Goal: Task Accomplishment & Management: Complete application form

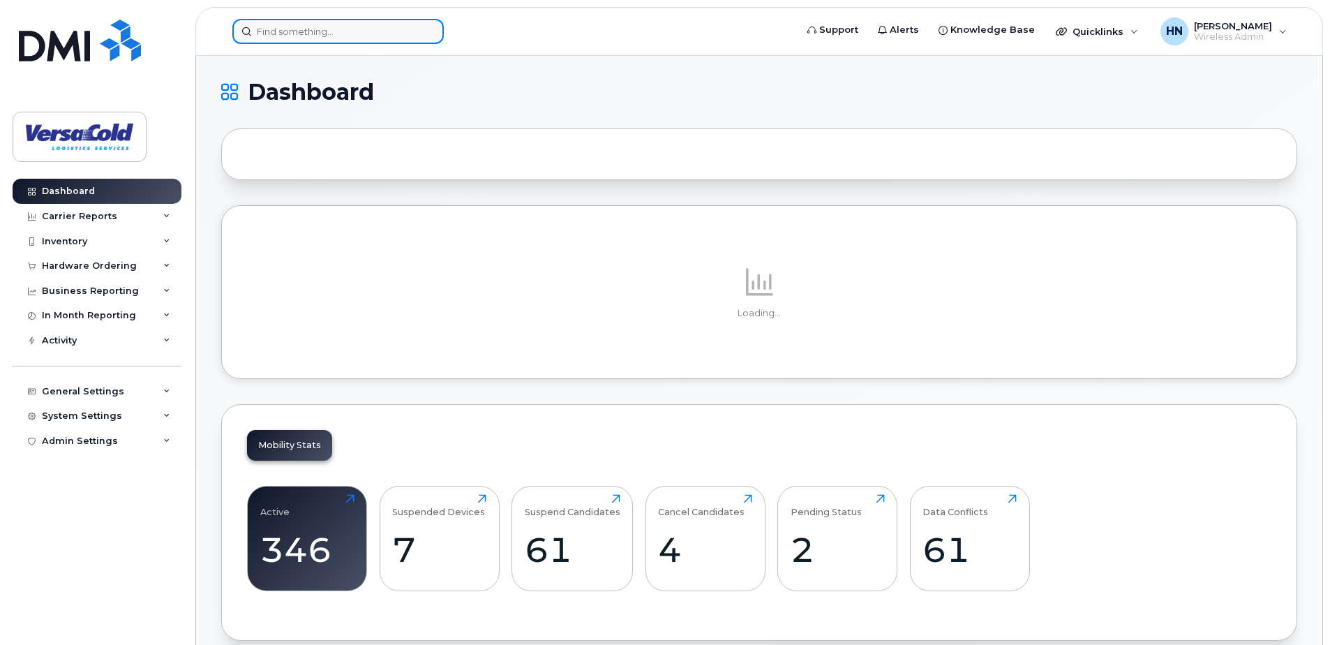
click at [326, 34] on input at bounding box center [337, 31] width 211 height 25
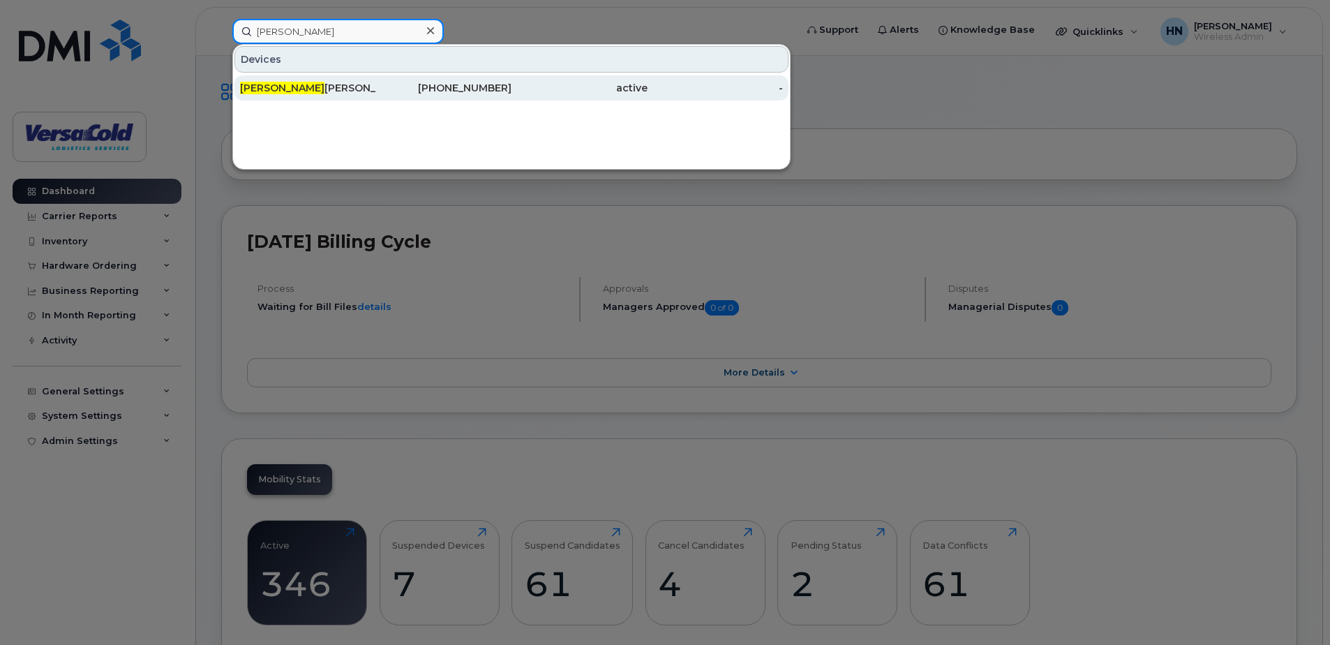
type input "hayden"
click at [417, 89] on div "416-949-0412" at bounding box center [444, 88] width 136 height 14
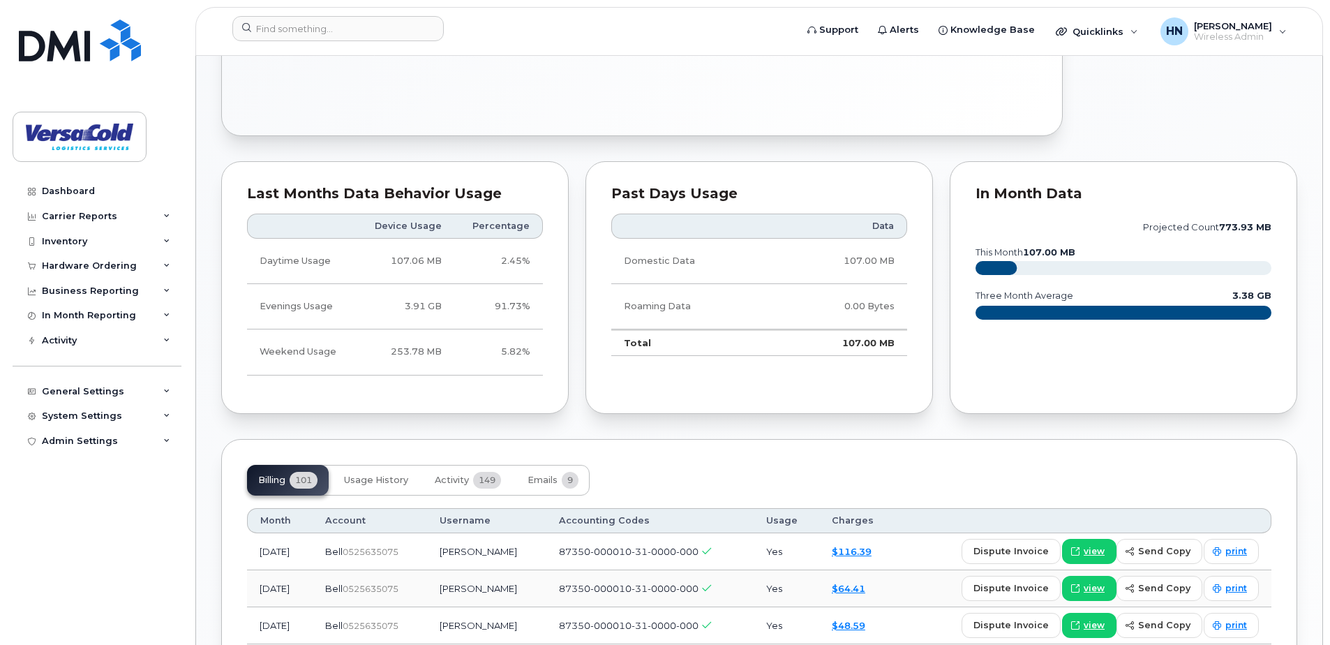
scroll to position [691, 0]
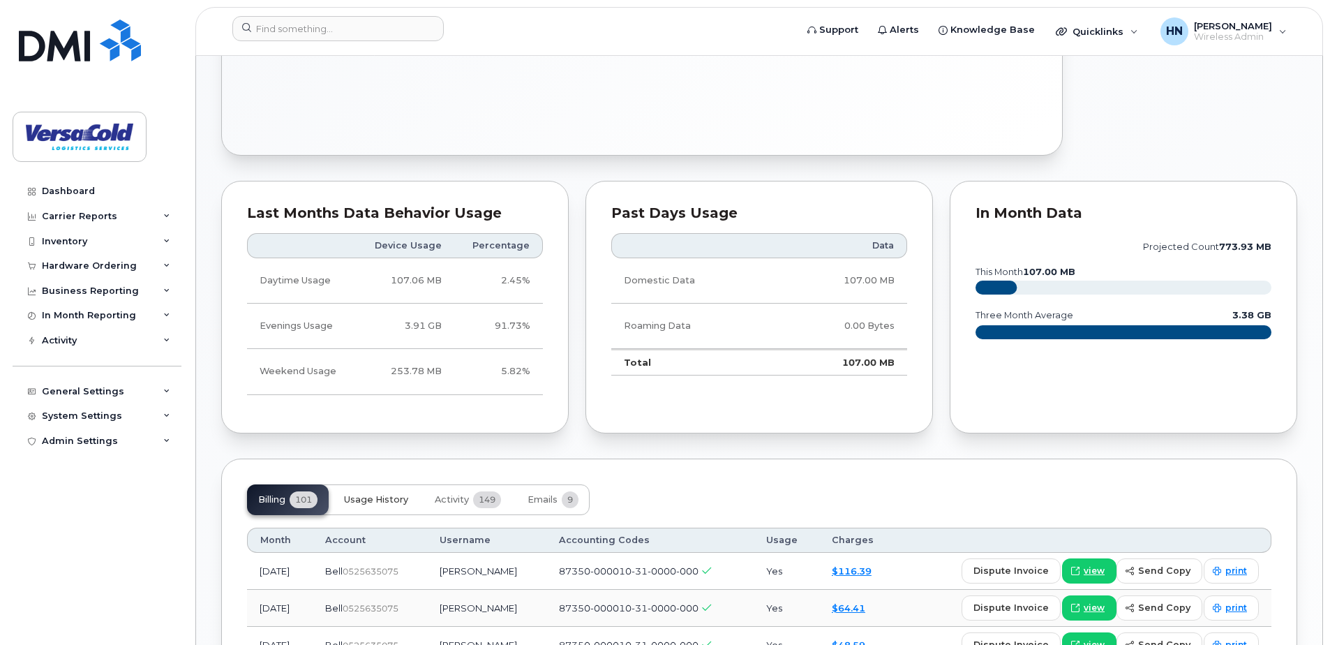
click at [379, 496] on span "Usage History" at bounding box center [376, 499] width 64 height 11
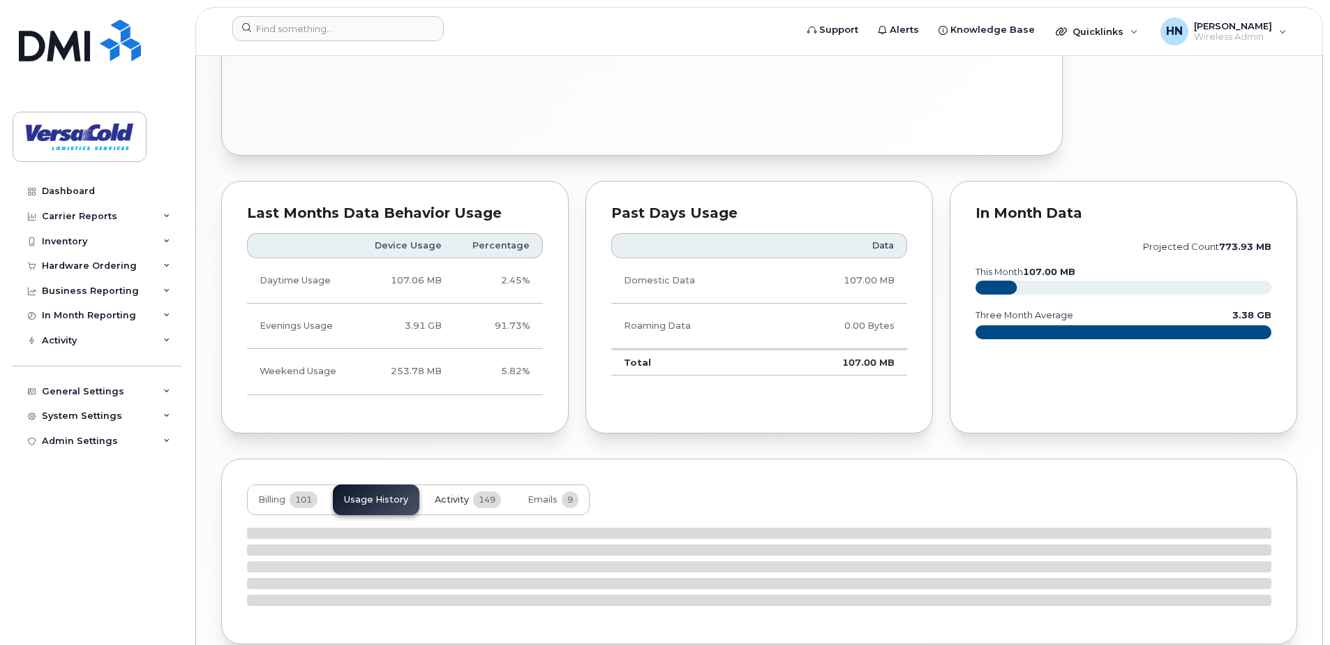
click at [467, 498] on span "Activity" at bounding box center [452, 499] width 34 height 11
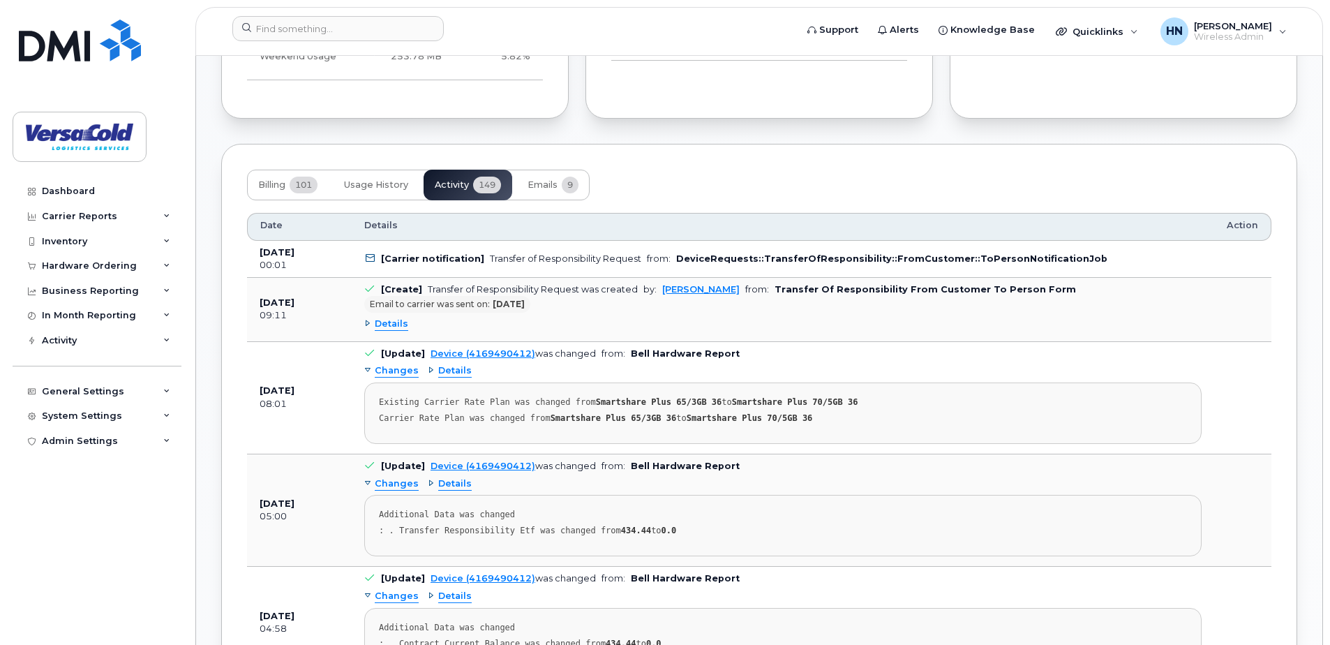
scroll to position [1009, 0]
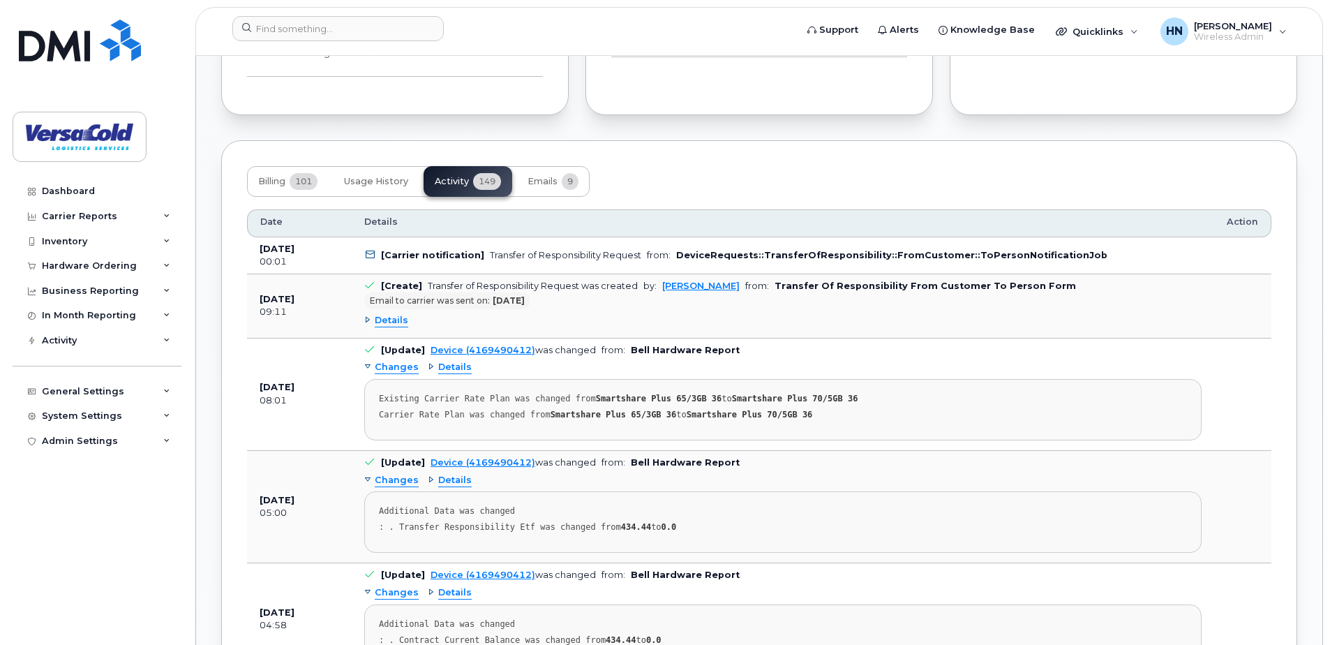
click at [368, 319] on div "Details" at bounding box center [386, 320] width 44 height 13
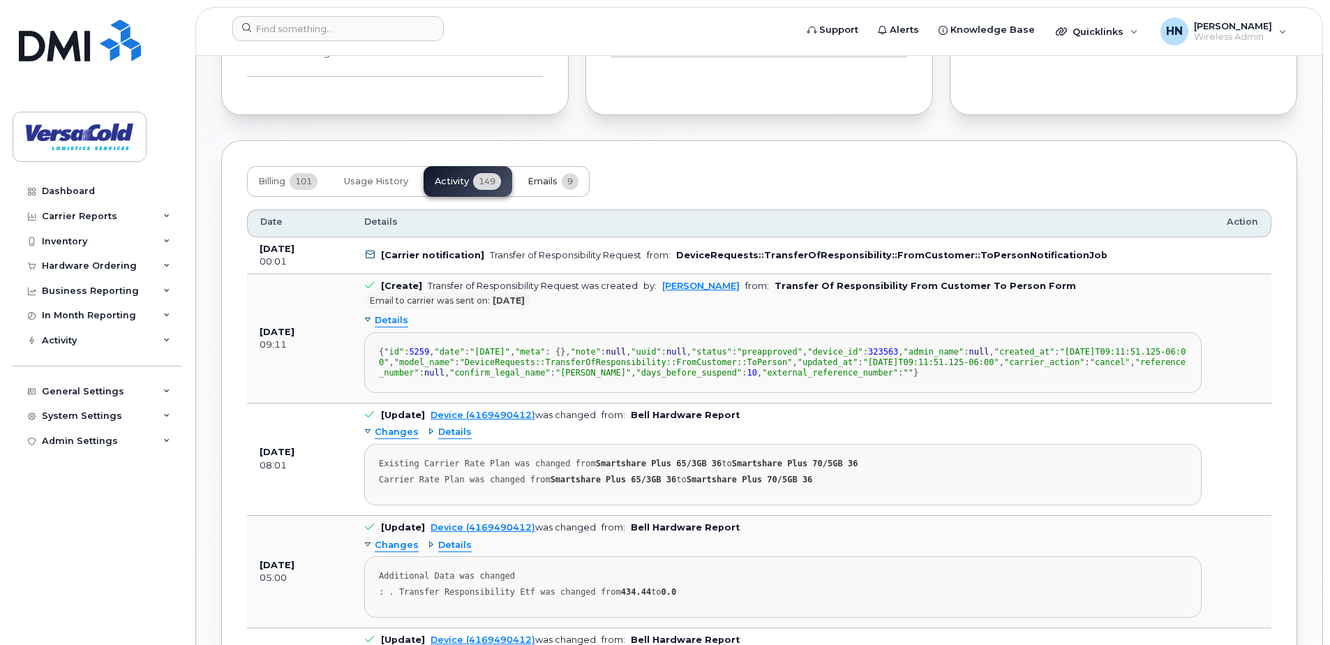
click at [544, 181] on span "Emails" at bounding box center [543, 181] width 30 height 11
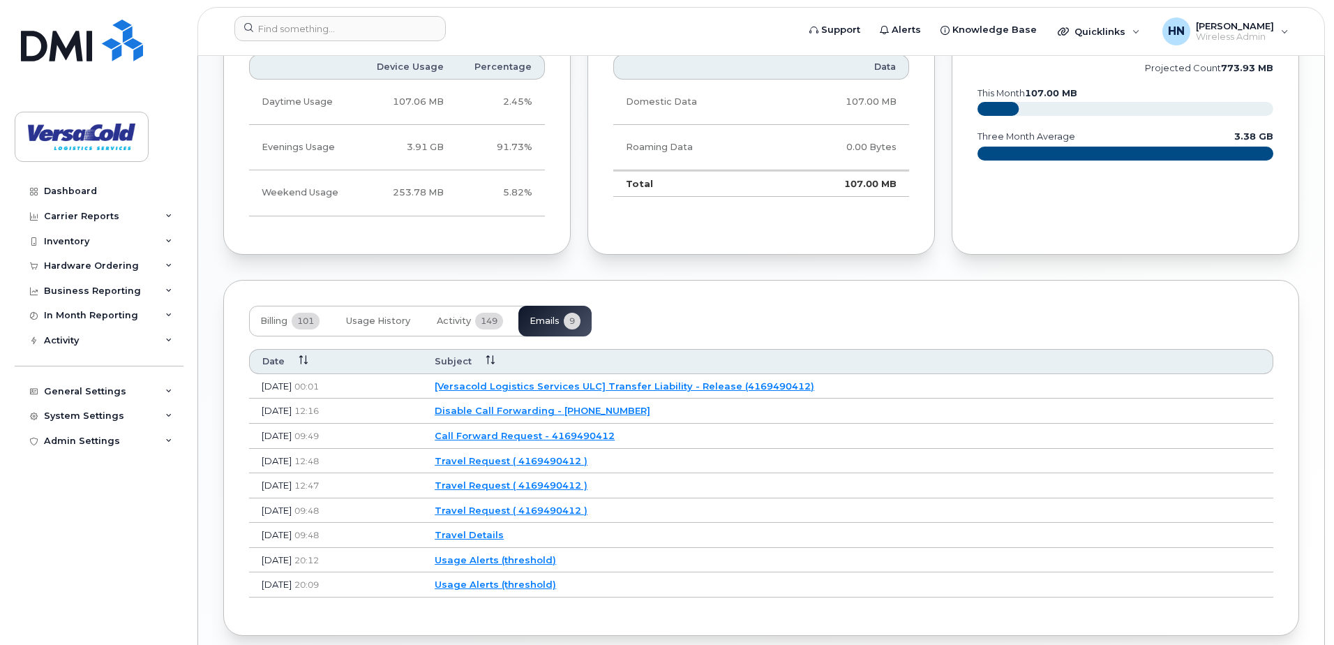
scroll to position [930, 0]
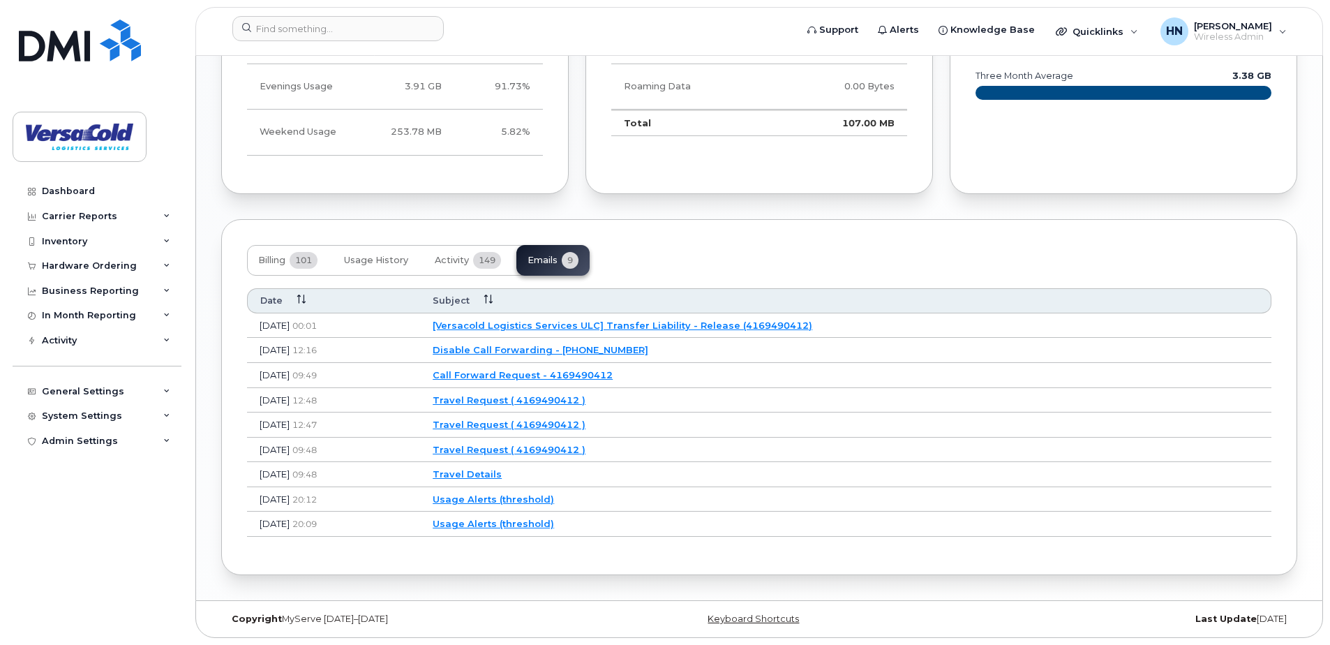
click at [729, 324] on link "[Versacold Logistics Services ULC] Transfer Liability - Release (4169490412)" at bounding box center [623, 325] width 380 height 11
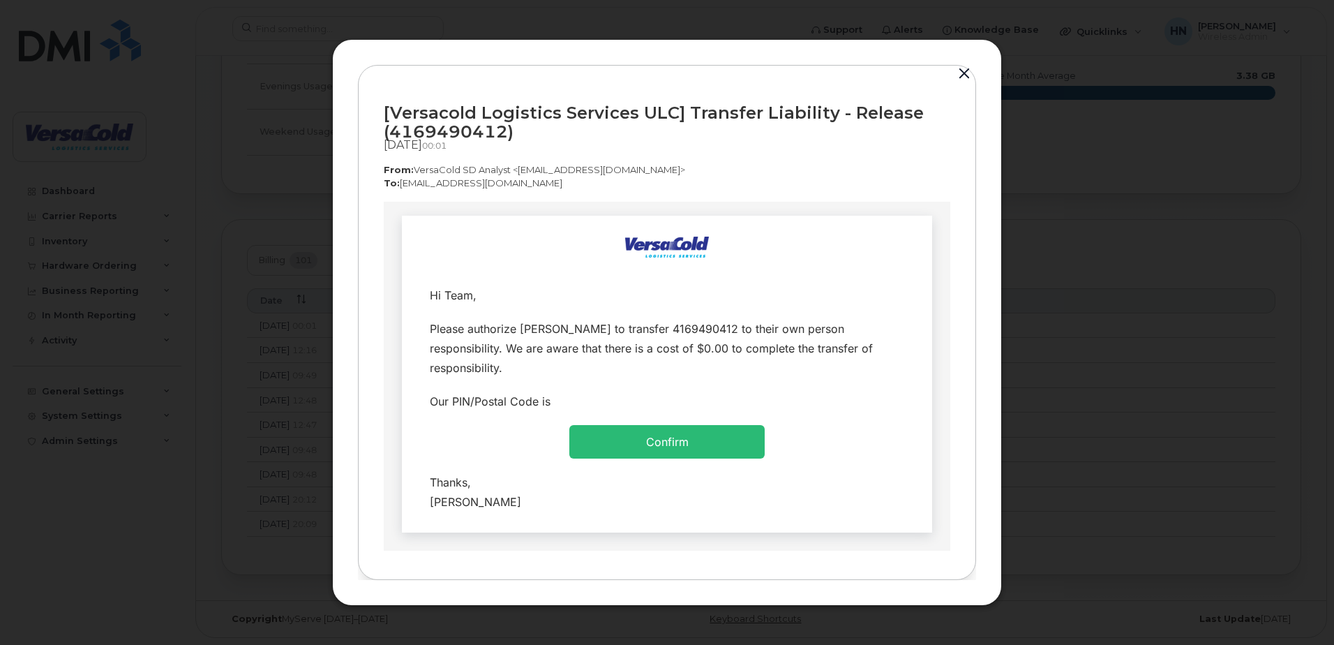
scroll to position [0, 0]
click at [665, 435] on link "Confirm" at bounding box center [667, 442] width 43 height 14
click at [966, 74] on button "button" at bounding box center [964, 74] width 21 height 20
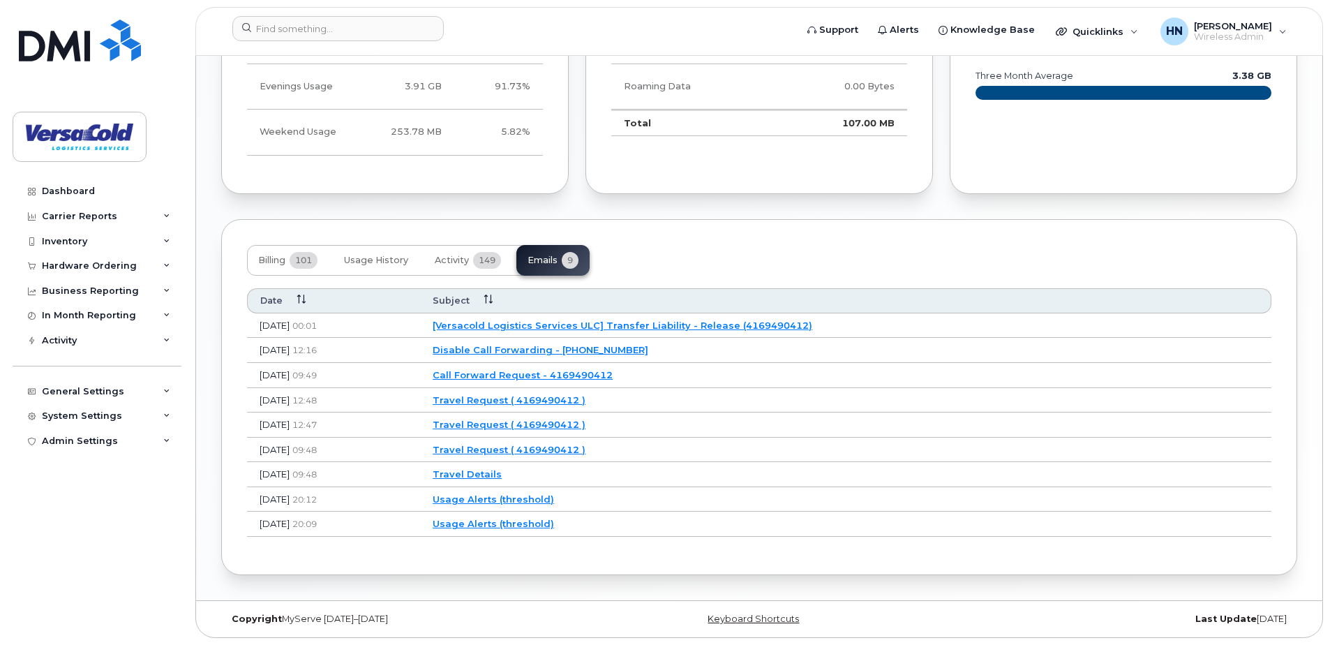
click at [581, 350] on link "Disable Call Forwarding - 4169490412" at bounding box center [541, 349] width 216 height 11
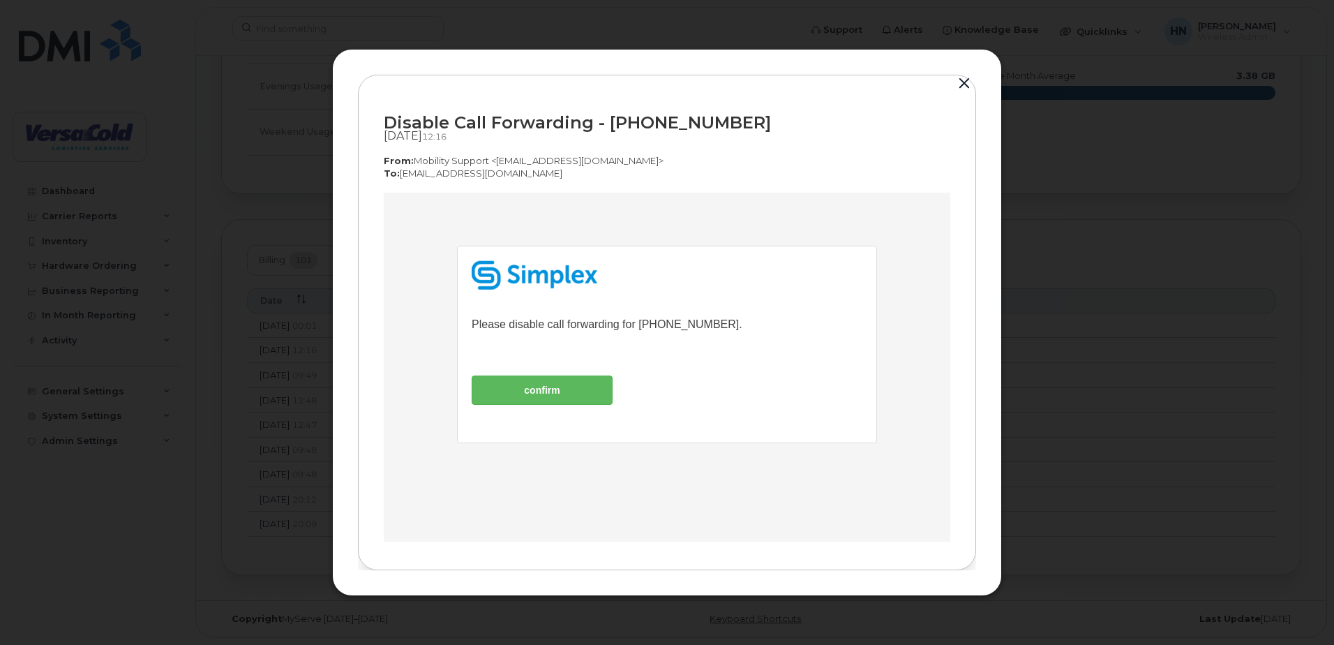
click at [962, 83] on button "button" at bounding box center [964, 84] width 21 height 20
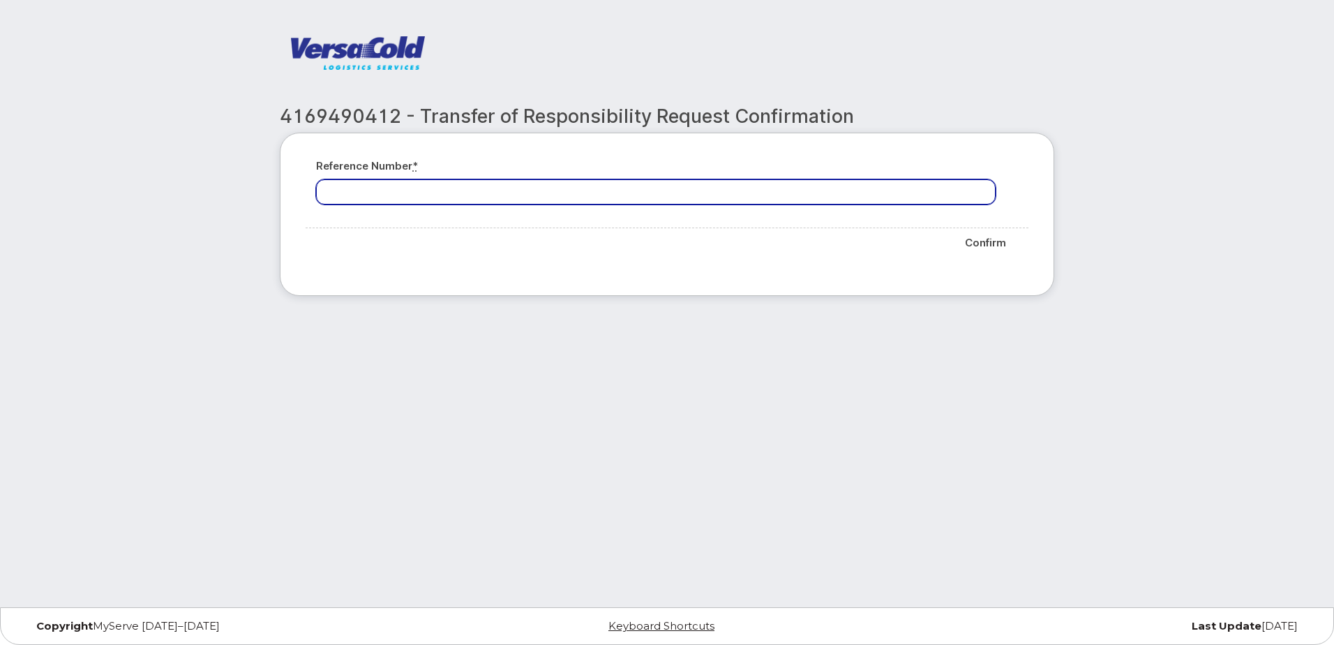
click at [612, 190] on input "Reference number *" at bounding box center [656, 191] width 680 height 25
paste input "525635075"
type input "525635075"
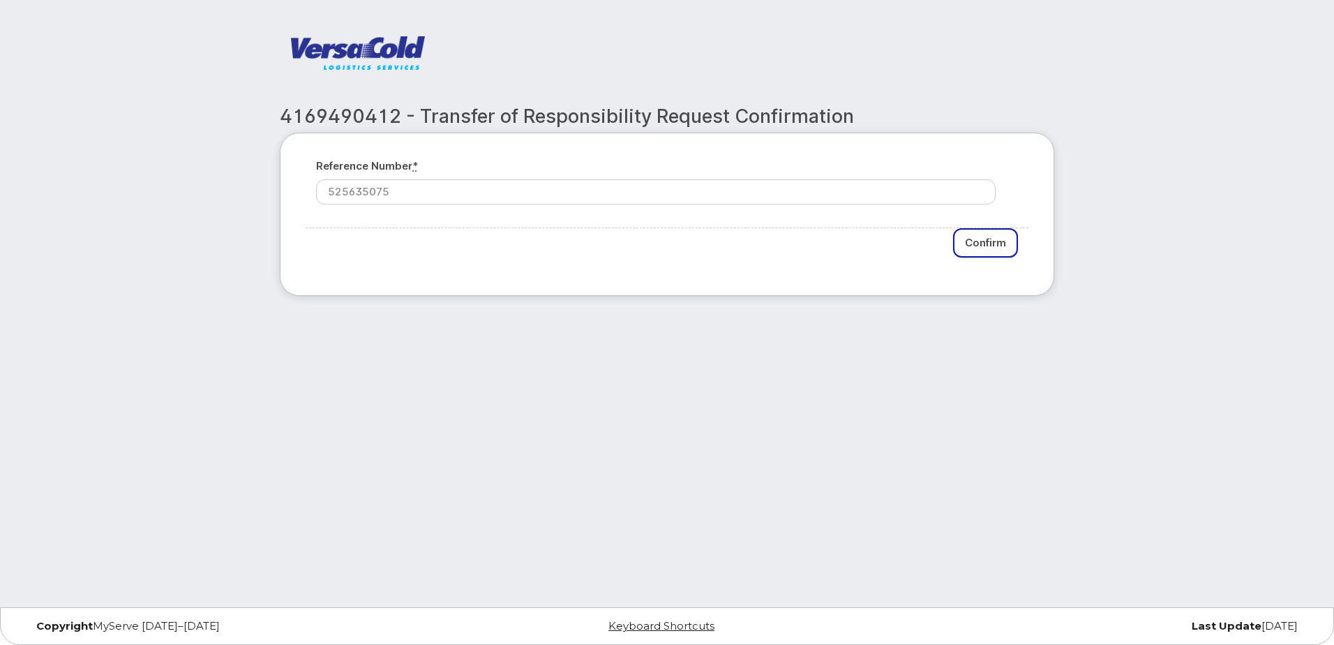
click at [980, 246] on input "Confirm" at bounding box center [985, 243] width 65 height 30
type input "Please wait..."
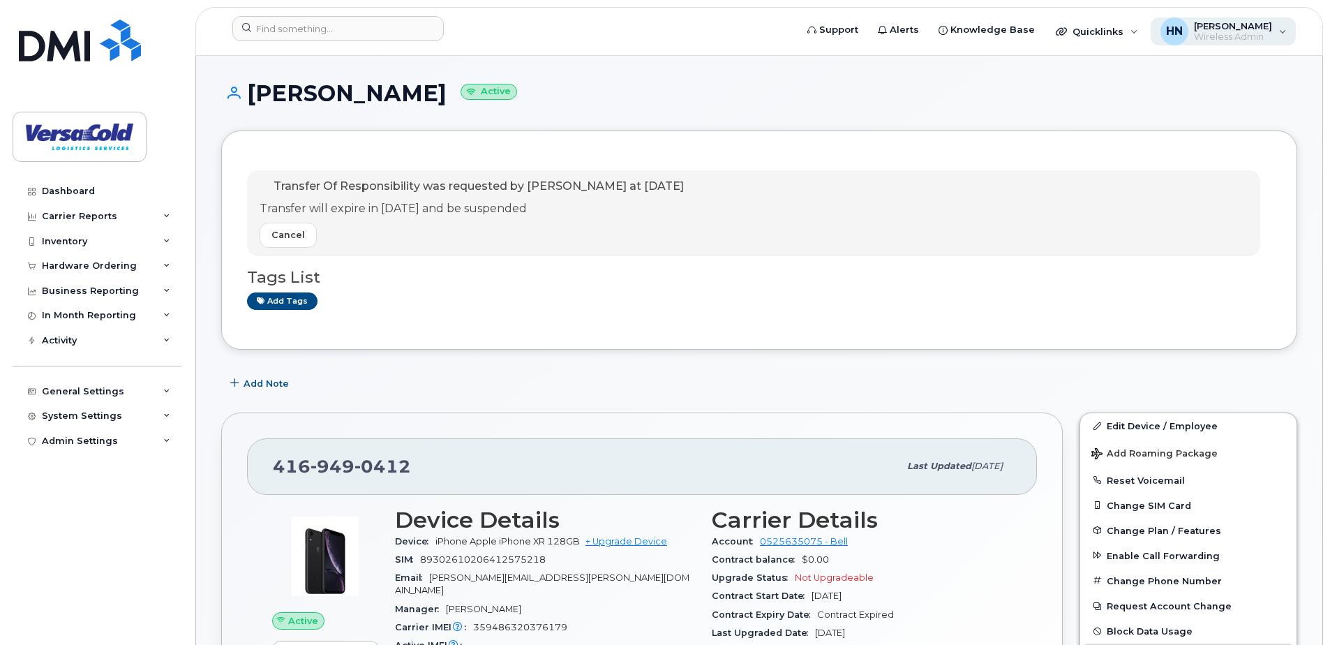
click at [1230, 40] on span "Wireless Admin" at bounding box center [1233, 36] width 78 height 11
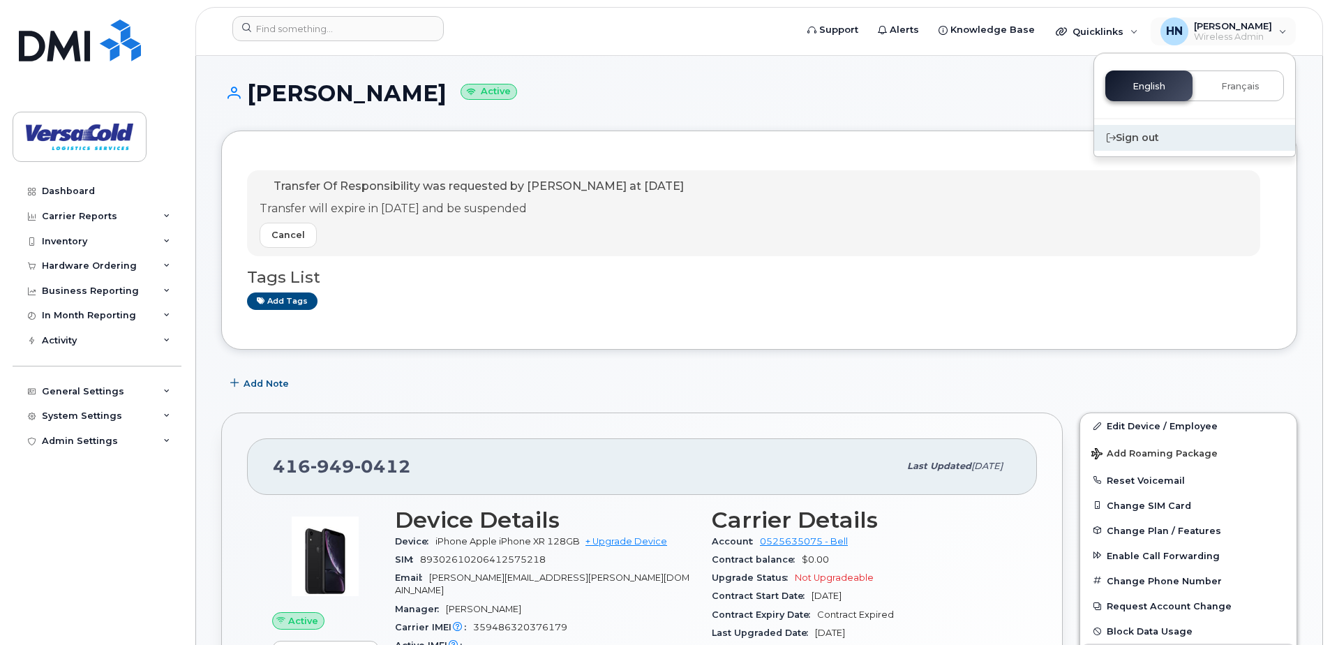
click at [1128, 138] on div "Sign out" at bounding box center [1194, 138] width 201 height 26
